Goal: Entertainment & Leisure: Consume media (video, audio)

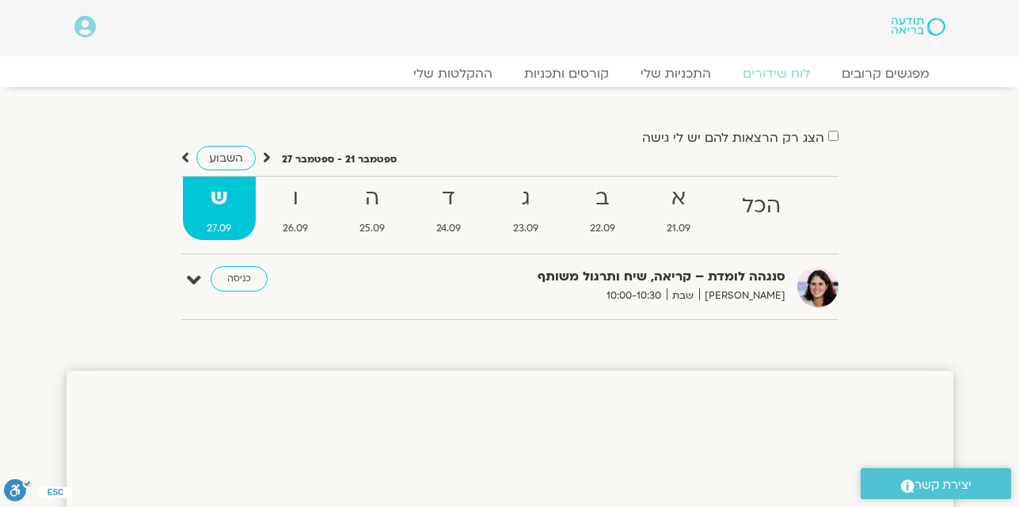
scroll to position [23, 0]
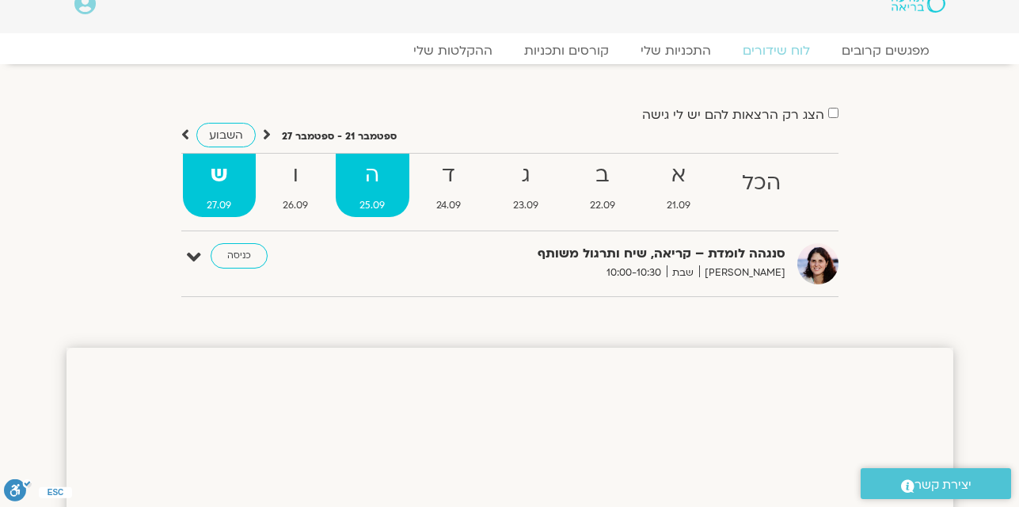
click at [367, 189] on link "ה 25.09" at bounding box center [373, 185] width 74 height 63
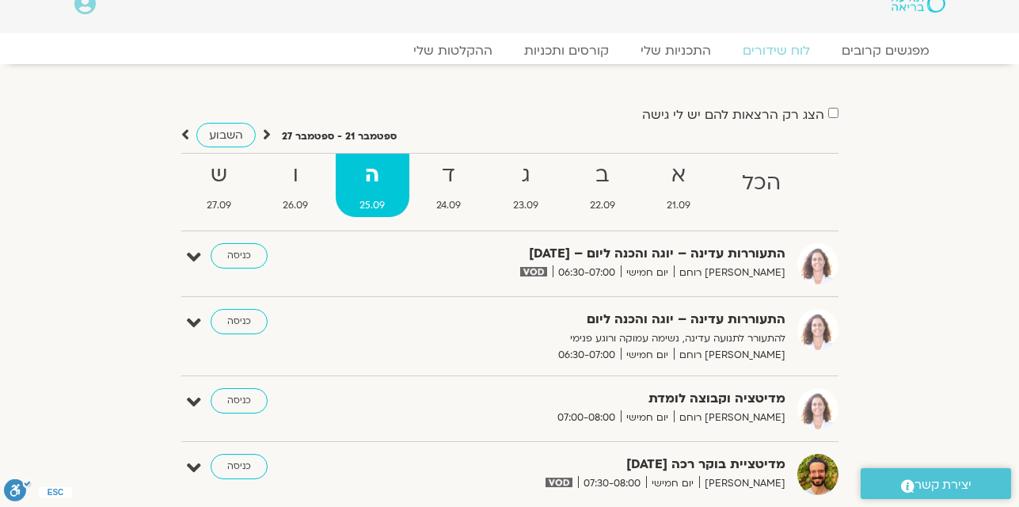
click at [367, 189] on link "ה 25.09" at bounding box center [373, 185] width 74 height 63
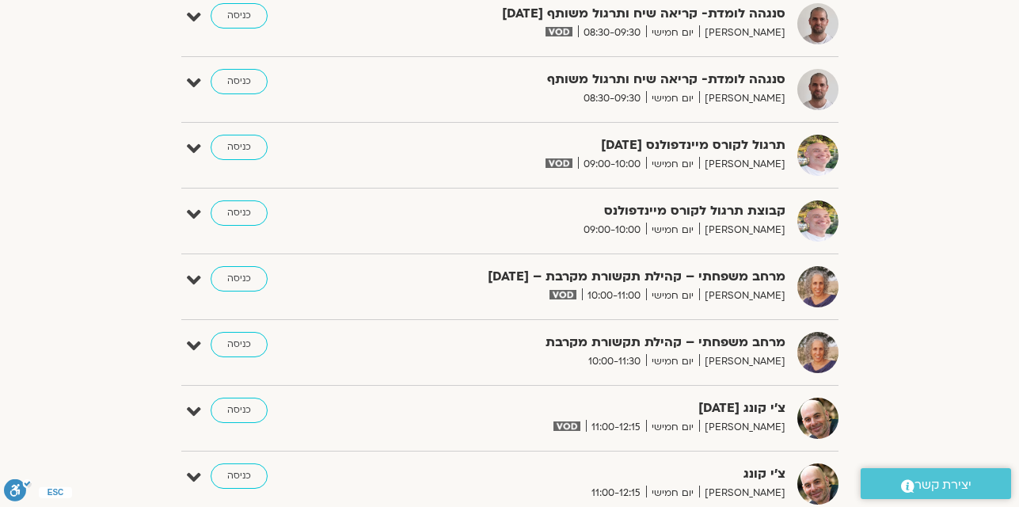
scroll to position [760, 0]
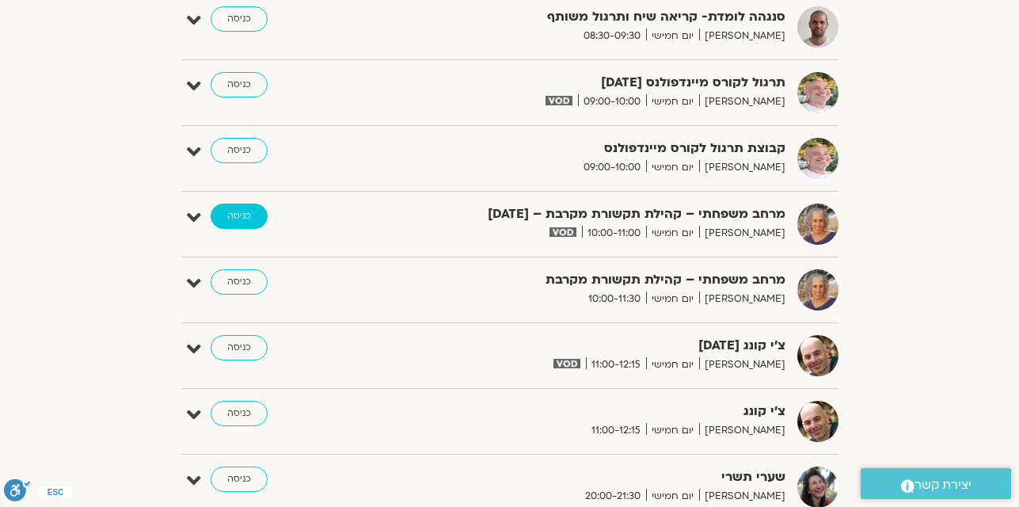
click at [234, 211] on link "כניסה" at bounding box center [239, 216] width 57 height 25
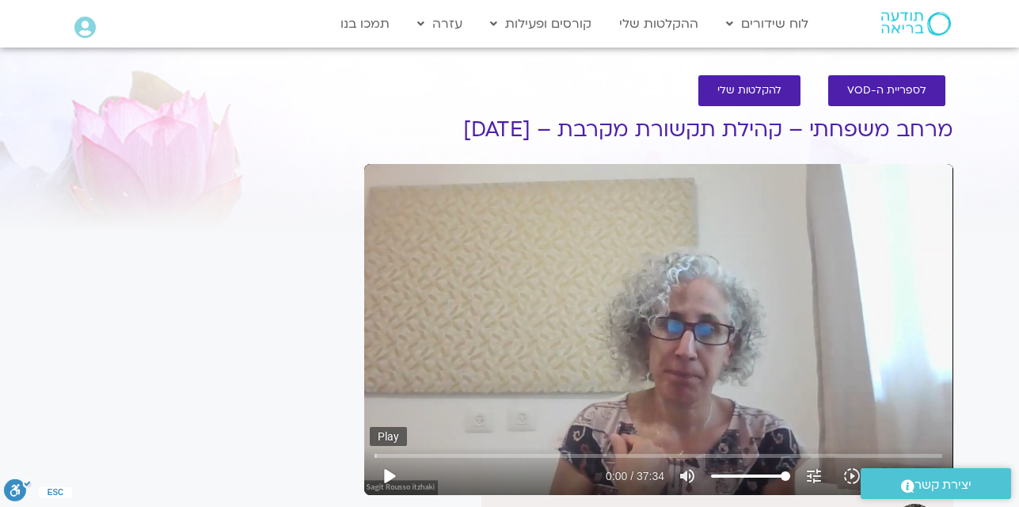
click at [386, 470] on button "play_arrow" at bounding box center [389, 476] width 38 height 38
click at [425, 448] on div "Skip Ad 2:59 pause 5:24 / 37:34 volume_up Mute tune Resolution Auto 720p slow_m…" at bounding box center [658, 469] width 577 height 51
click at [419, 455] on input "Seek" at bounding box center [659, 456] width 568 height 10
click at [545, 452] on input "Seek" at bounding box center [659, 456] width 568 height 10
click at [387, 481] on button "pause" at bounding box center [389, 476] width 38 height 38
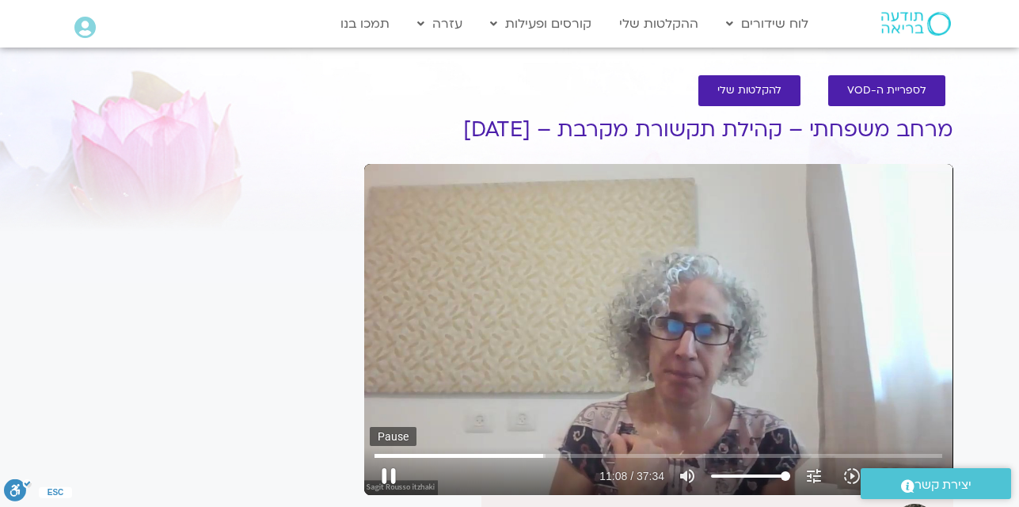
type input "668.802092"
